Goal: Information Seeking & Learning: Learn about a topic

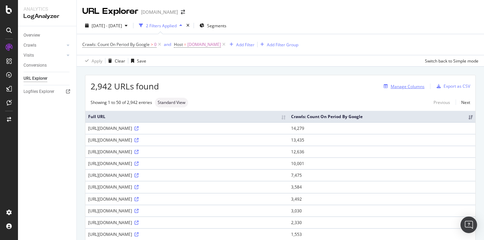
click at [418, 88] on div "Manage Columns" at bounding box center [408, 87] width 34 height 6
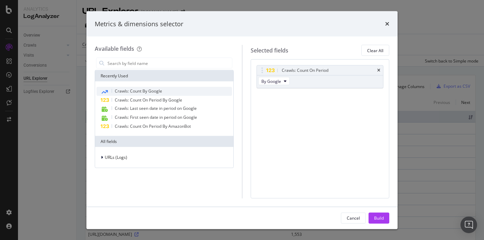
click at [154, 90] on span "Crawls: Count By Google" at bounding box center [138, 91] width 47 height 6
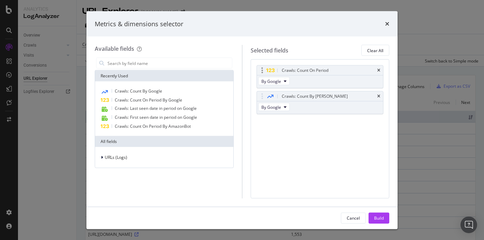
click at [381, 72] on div "Crawls: Count On Period" at bounding box center [320, 71] width 127 height 10
click at [376, 216] on div "Build" at bounding box center [379, 218] width 10 height 6
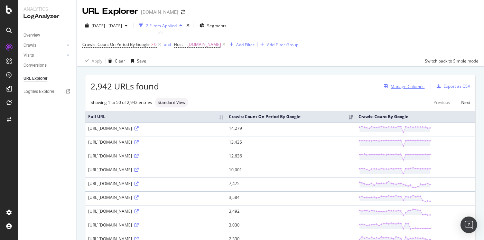
click at [412, 86] on div "Manage Columns" at bounding box center [408, 87] width 34 height 6
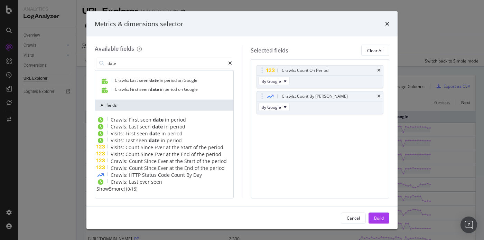
scroll to position [31, 0]
type input "date"
click at [132, 190] on span "( 10 / 15 )" at bounding box center [131, 189] width 14 height 6
click at [124, 190] on span "Show 5 more" at bounding box center [110, 189] width 27 height 7
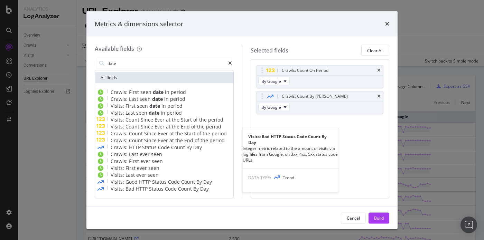
scroll to position [67, 0]
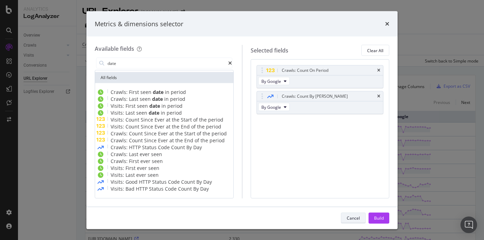
click at [348, 216] on div "Cancel" at bounding box center [353, 218] width 13 height 6
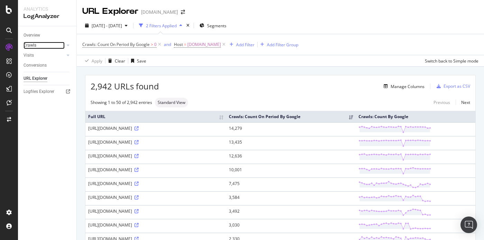
click at [39, 46] on link "Crawls" at bounding box center [44, 45] width 41 height 7
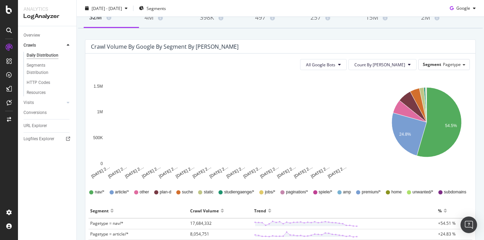
scroll to position [44, 0]
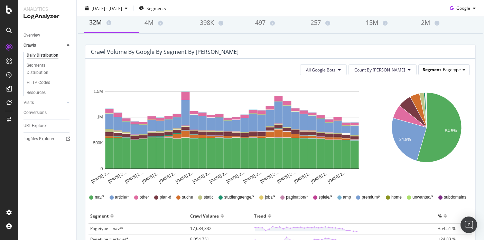
click at [444, 70] on div "Segment Pagetype" at bounding box center [444, 70] width 51 height 10
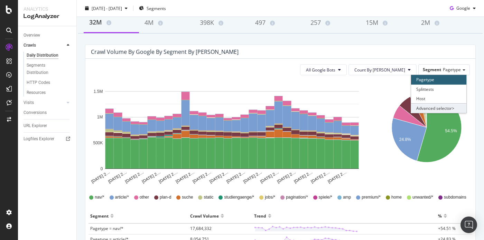
click at [439, 108] on div "Advanced selector >" at bounding box center [438, 108] width 55 height 10
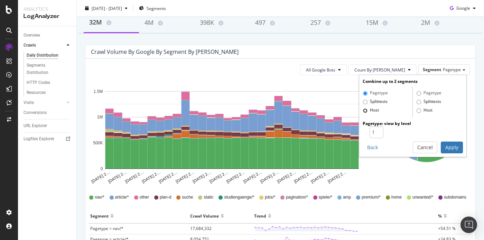
click at [367, 111] on input "Host" at bounding box center [365, 111] width 4 height 4
radio input "true"
radio input "false"
click at [435, 145] on button "Cancel" at bounding box center [425, 148] width 25 height 12
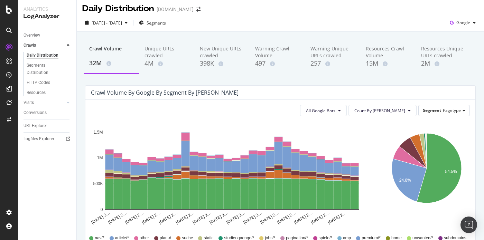
scroll to position [0, 0]
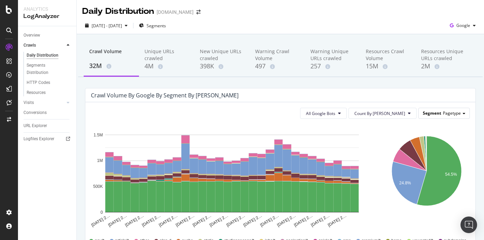
click at [439, 114] on span "Segment" at bounding box center [432, 113] width 18 height 6
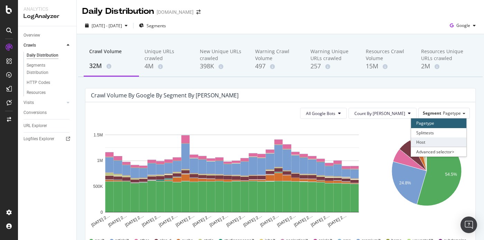
click at [428, 143] on div "Host" at bounding box center [438, 142] width 55 height 9
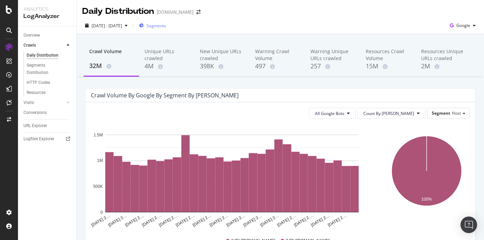
click at [166, 26] on span "Segments" at bounding box center [156, 26] width 19 height 6
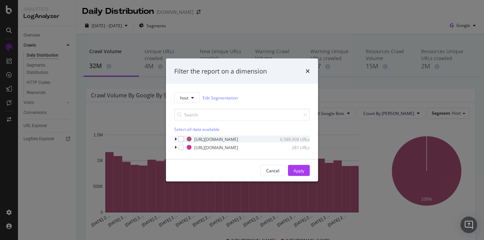
click at [175, 138] on div "modal" at bounding box center [176, 139] width 4 height 7
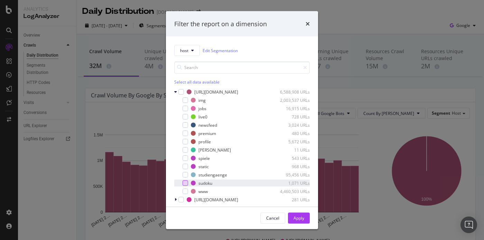
click at [188, 185] on div "modal" at bounding box center [186, 184] width 6 height 6
click at [187, 177] on div "modal" at bounding box center [186, 175] width 6 height 6
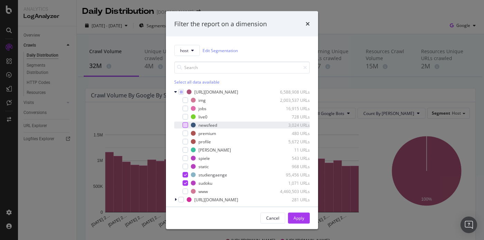
click at [187, 125] on div "modal" at bounding box center [186, 125] width 6 height 6
click at [292, 218] on button "Apply" at bounding box center [299, 218] width 22 height 11
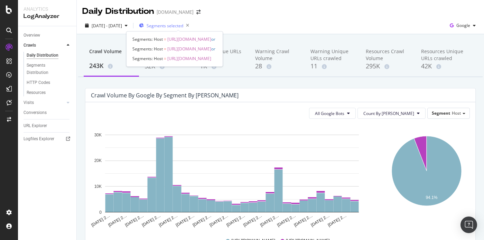
click at [183, 26] on span "Segments selected" at bounding box center [165, 26] width 37 height 6
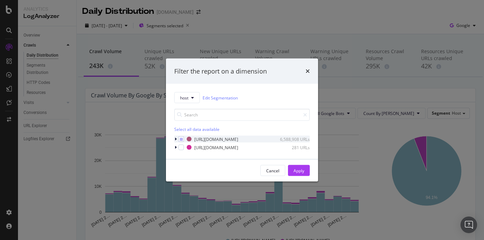
click at [176, 141] on icon "modal" at bounding box center [176, 139] width 2 height 4
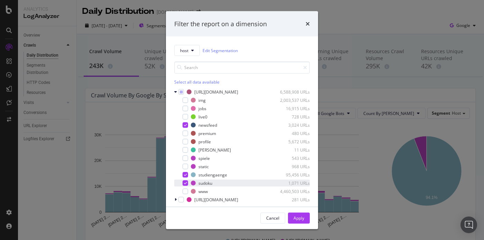
click at [185, 184] on icon "modal" at bounding box center [185, 183] width 3 height 3
click at [186, 175] on icon "modal" at bounding box center [185, 174] width 3 height 3
click at [293, 218] on button "Apply" at bounding box center [299, 218] width 22 height 11
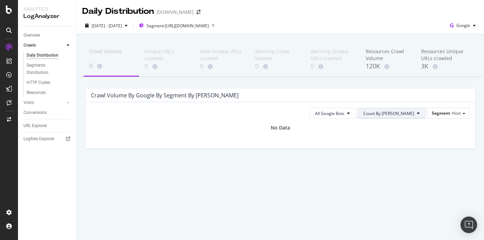
click at [391, 116] on span "Count By [PERSON_NAME]" at bounding box center [389, 114] width 51 height 6
click at [396, 143] on span "Cumulated" at bounding box center [415, 140] width 52 height 6
click at [382, 113] on button "All Google Bots" at bounding box center [362, 113] width 47 height 11
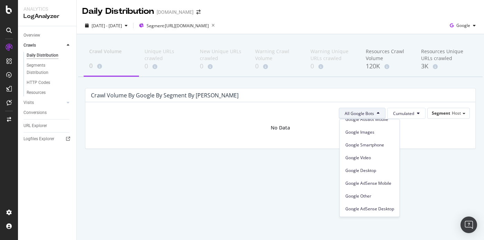
scroll to position [59, 0]
click at [362, 93] on div "Crawl Volume by google by Segment by [PERSON_NAME]" at bounding box center [275, 95] width 369 height 7
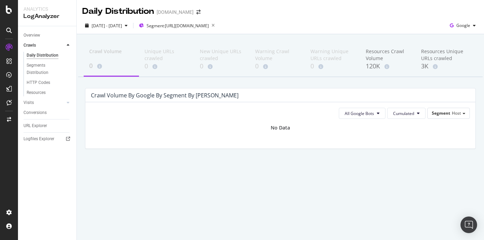
click at [415, 41] on div "Crawl Volume 0 Unique URLs crawled 0 New Unique URLs crawled 0 Warning Crawl Vo…" at bounding box center [281, 107] width 408 height 146
click at [218, 26] on icon "button" at bounding box center [213, 26] width 9 height 10
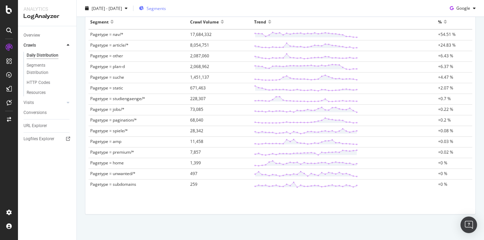
scroll to position [244, 0]
